Goal: Navigation & Orientation: Find specific page/section

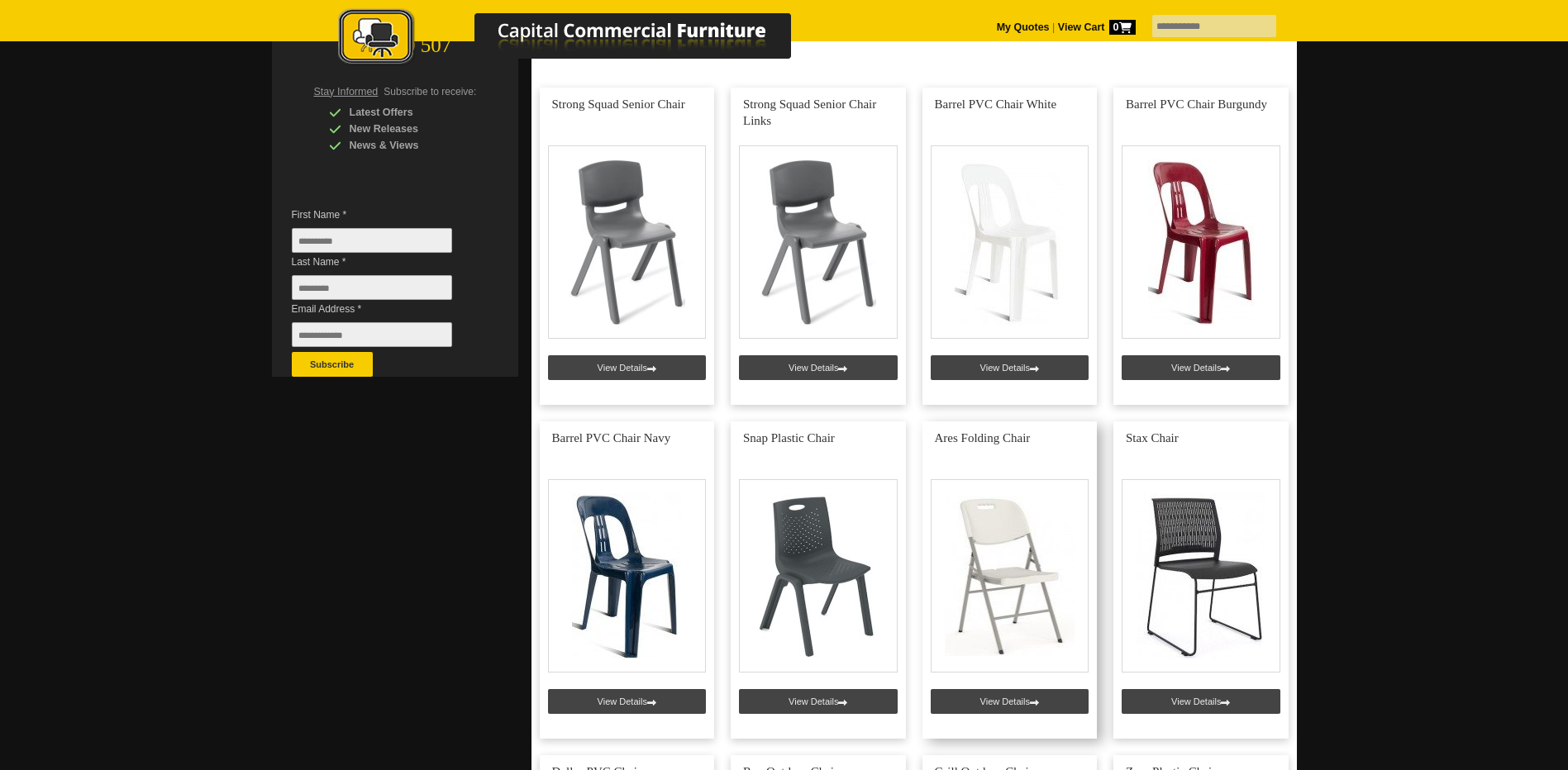
scroll to position [330, 0]
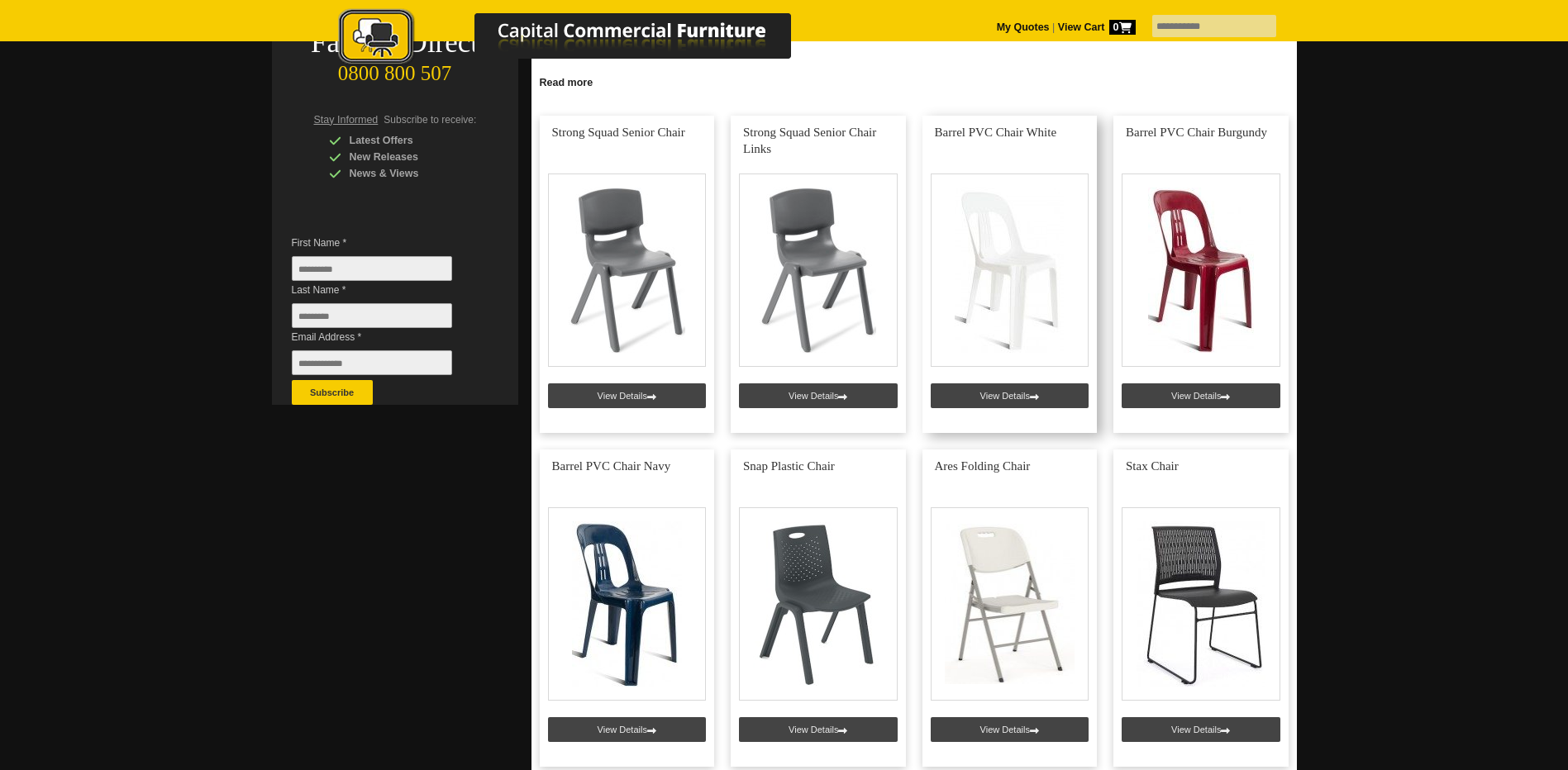
click at [1015, 237] on link at bounding box center [1009, 274] width 175 height 317
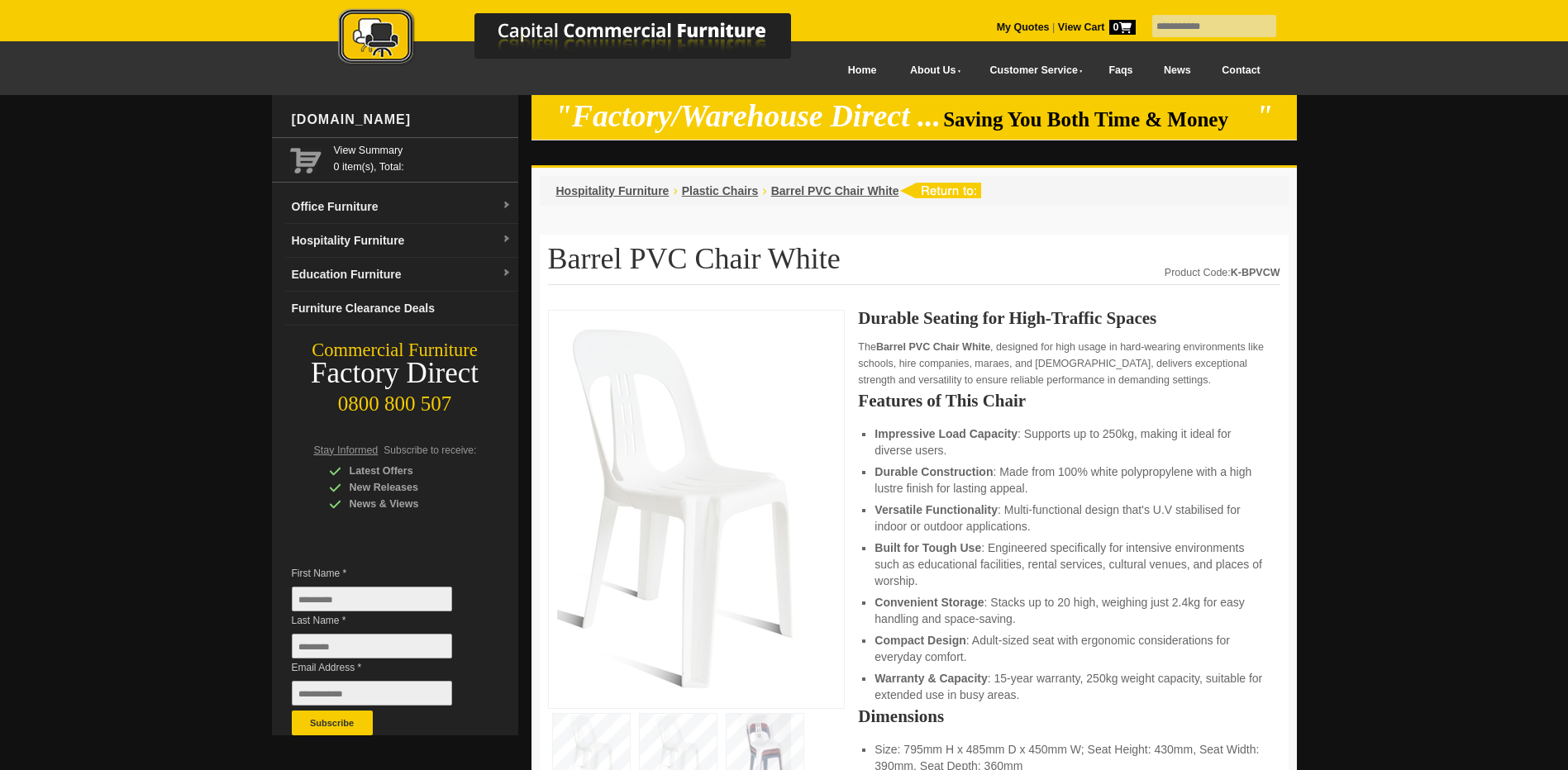
click at [764, 754] on img at bounding box center [765, 750] width 77 height 73
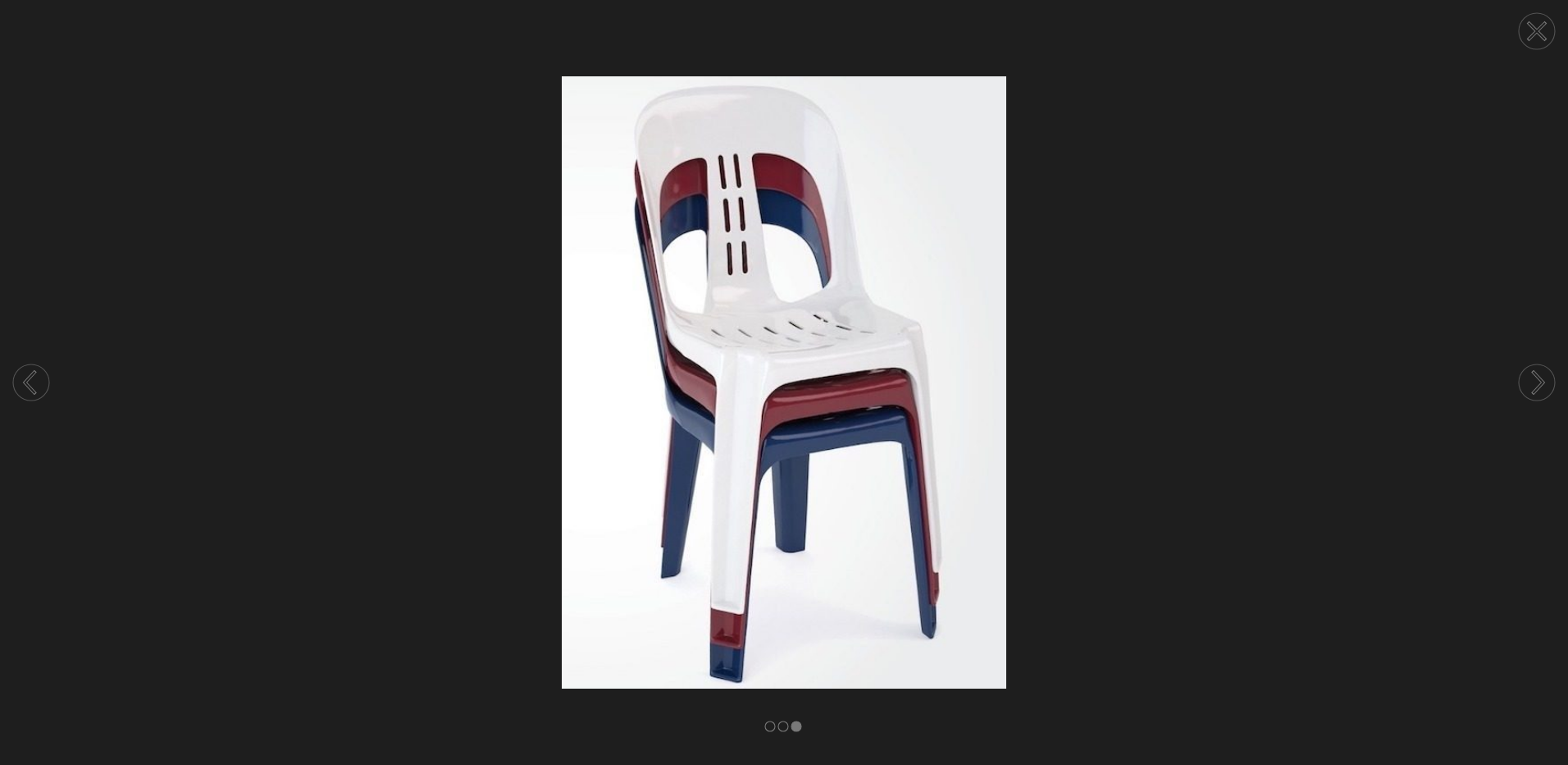
click at [1545, 31] on circle at bounding box center [1537, 31] width 36 height 36
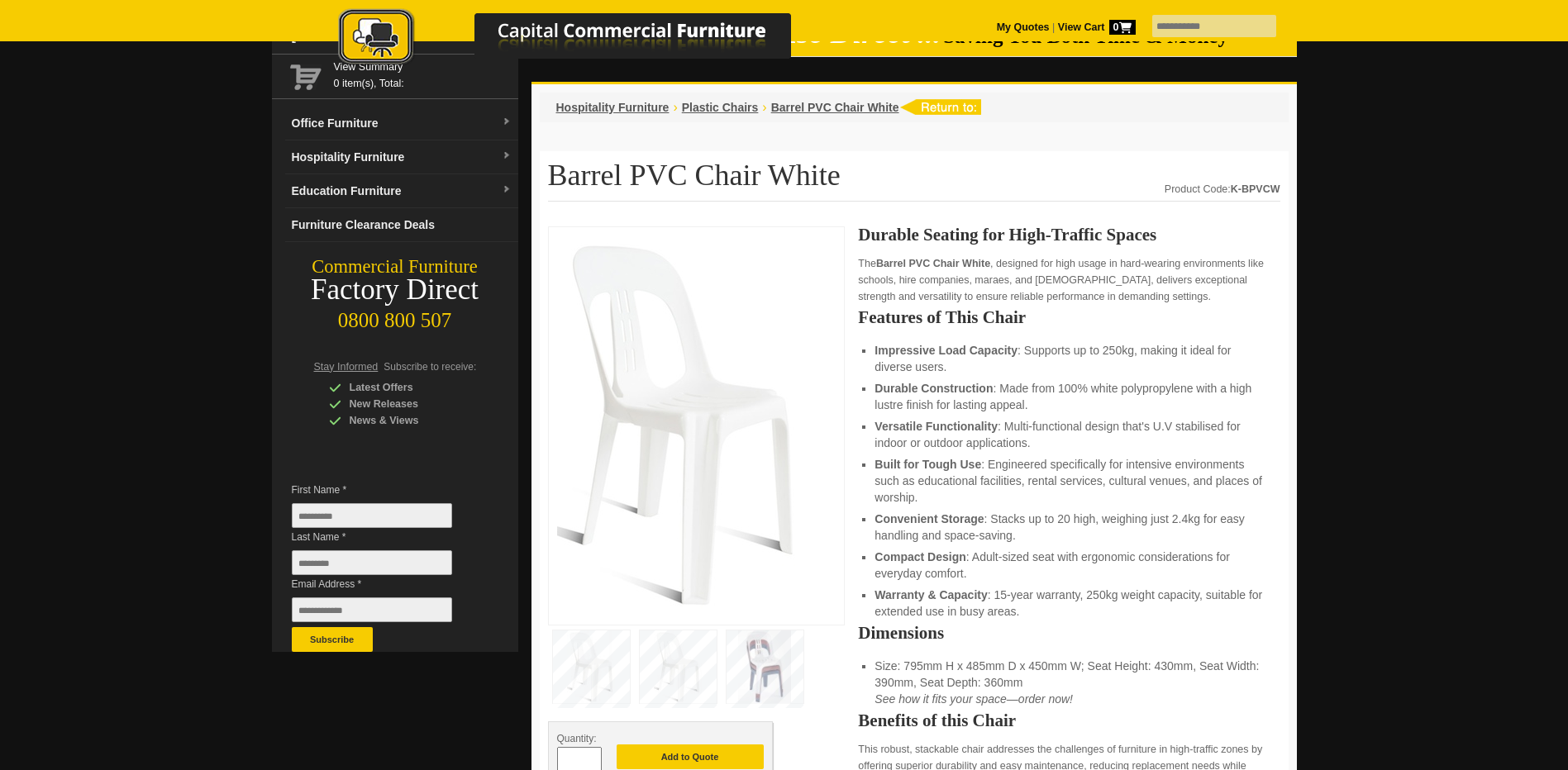
scroll to position [82, 0]
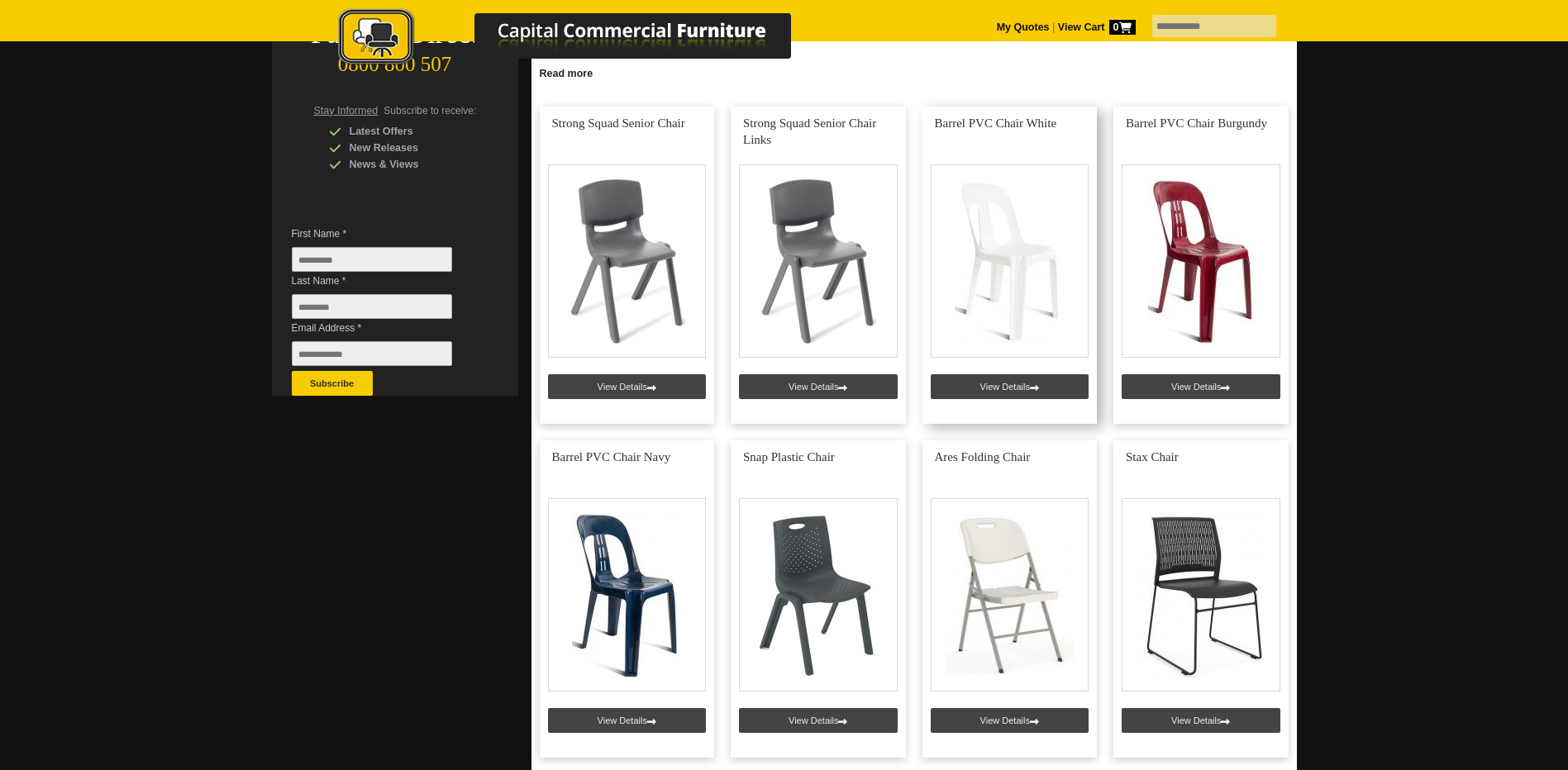
scroll to position [330, 0]
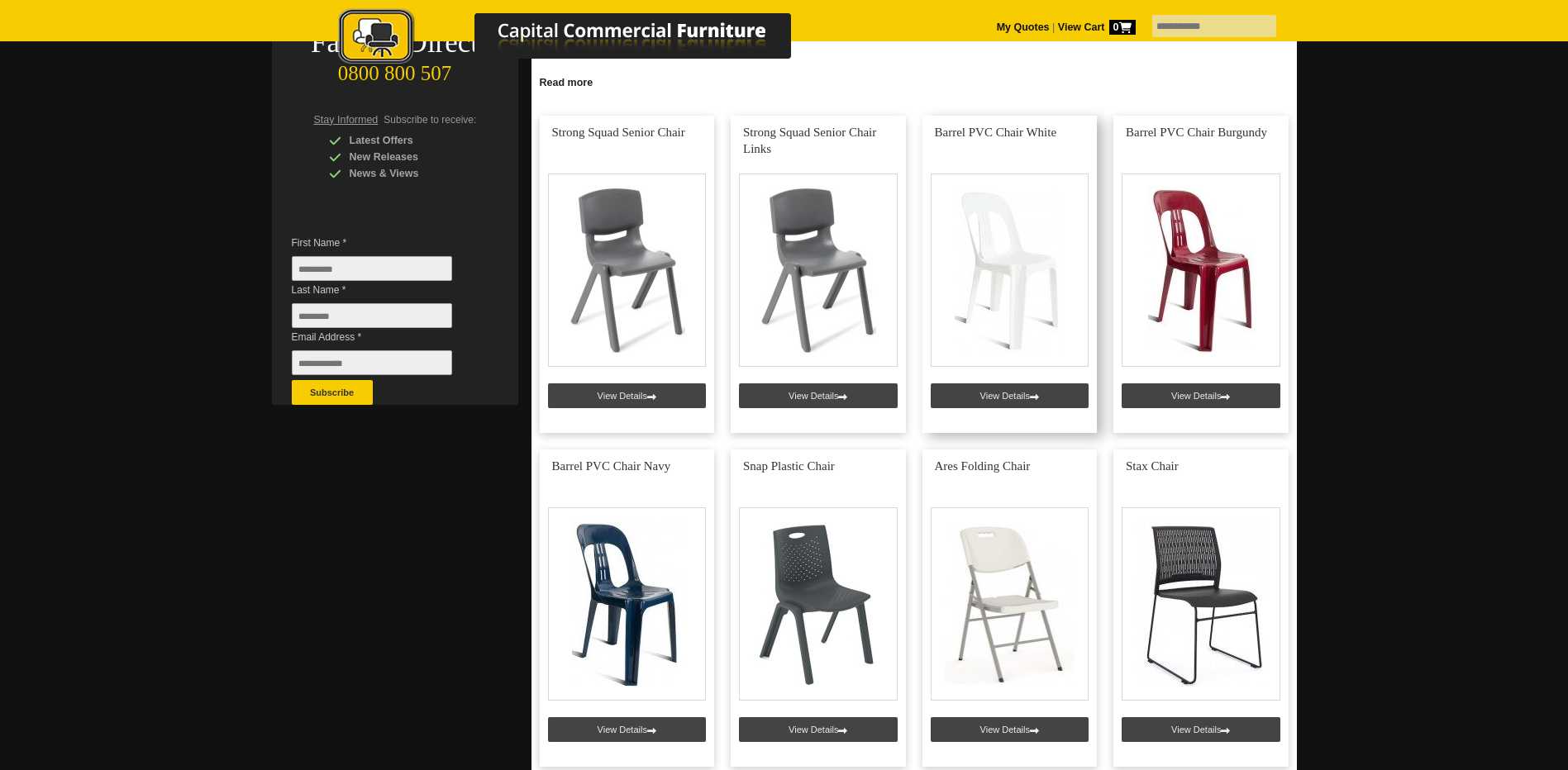
click at [1020, 265] on link at bounding box center [1009, 274] width 175 height 317
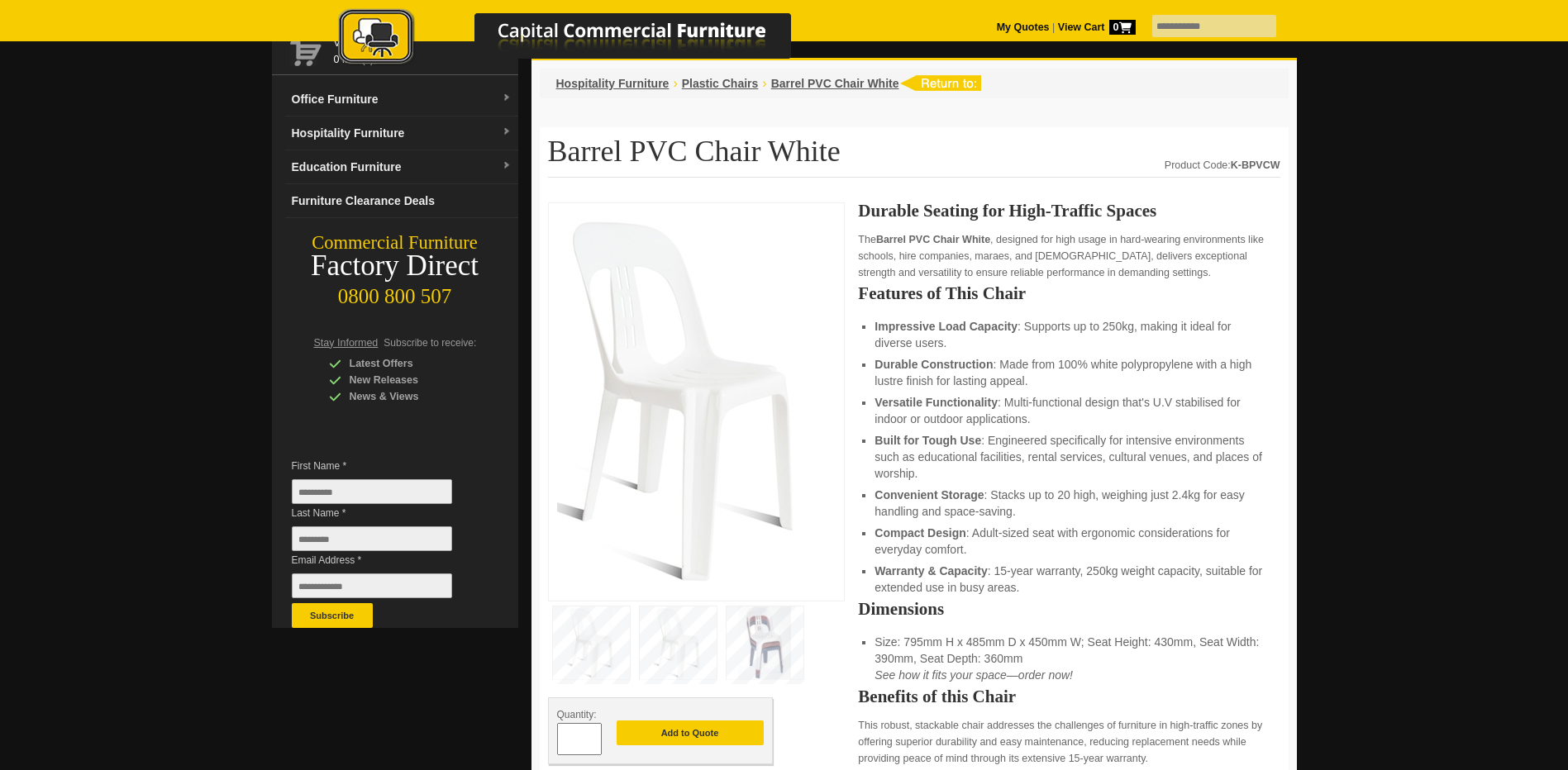
scroll to position [82, 0]
